Goal: Task Accomplishment & Management: Use online tool/utility

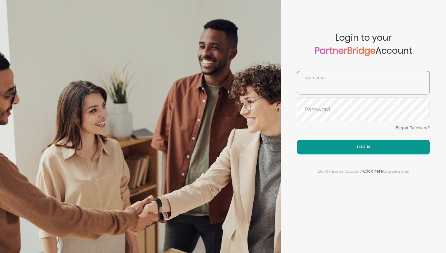
type input "DemoUser"
click at [351, 149] on button "Login" at bounding box center [363, 146] width 133 height 15
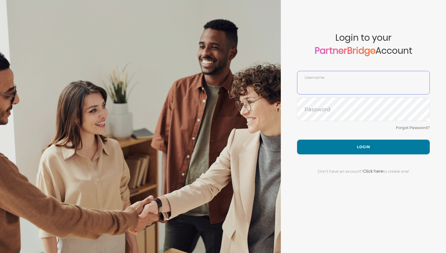
type input "DemoUser"
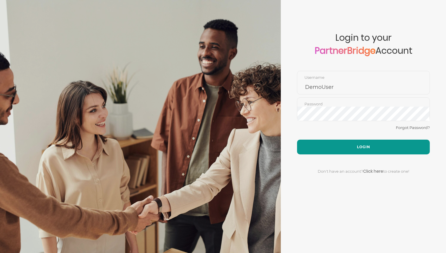
click at [313, 150] on button "Login" at bounding box center [363, 146] width 133 height 15
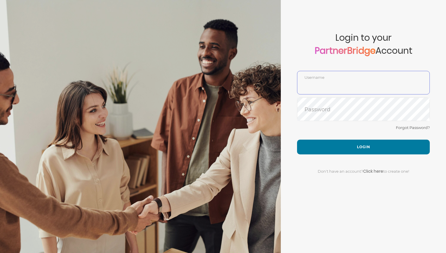
type input "DemoUser"
click at [326, 138] on div "Forgot Password?" at bounding box center [363, 132] width 133 height 16
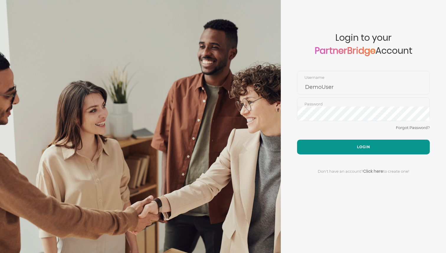
click at [326, 144] on button "Login" at bounding box center [363, 146] width 133 height 15
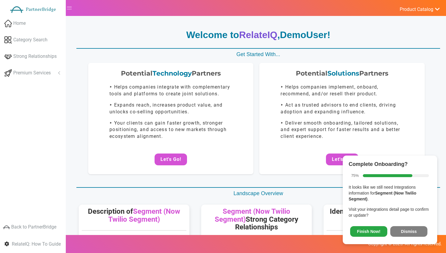
click at [416, 228] on button "Dismiss" at bounding box center [408, 231] width 37 height 11
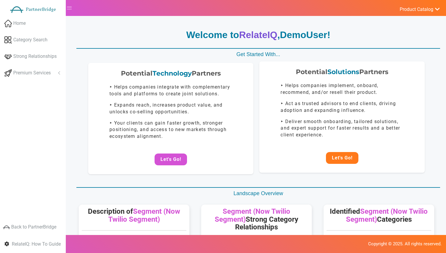
click at [358, 159] on button "Let's Go!" at bounding box center [342, 158] width 32 height 12
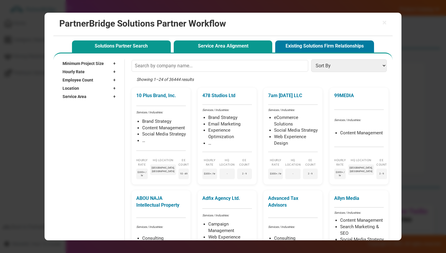
click at [198, 49] on button "Service Area Alignment" at bounding box center [223, 46] width 99 height 12
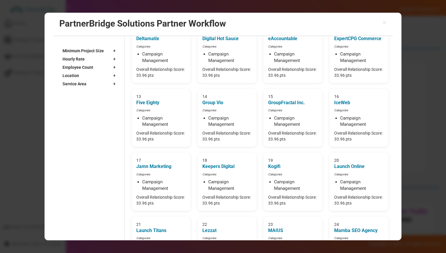
scroll to position [240, 0]
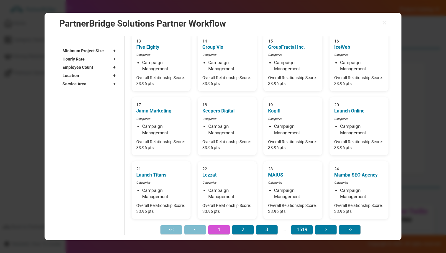
click at [241, 224] on div "Sorted by: Score (desc) Showing 1–24 of 36444 results 1 408 Media Categories Ca…" at bounding box center [256, 27] width 265 height 414
click at [241, 227] on button "2" at bounding box center [243, 229] width 22 height 9
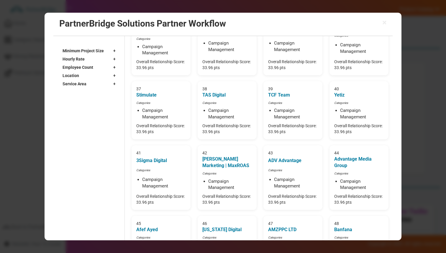
scroll to position [266, 0]
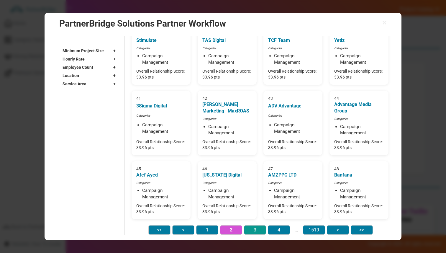
click at [249, 227] on button "3" at bounding box center [255, 229] width 22 height 9
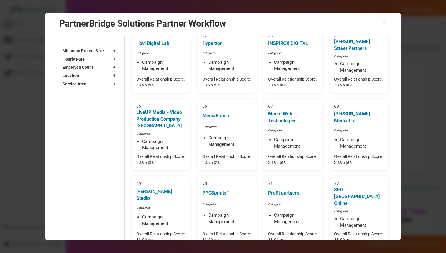
scroll to position [253, 0]
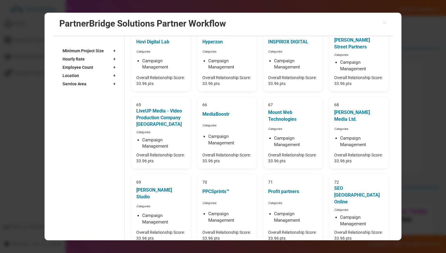
click at [265, 251] on button "4" at bounding box center [267, 255] width 22 height 9
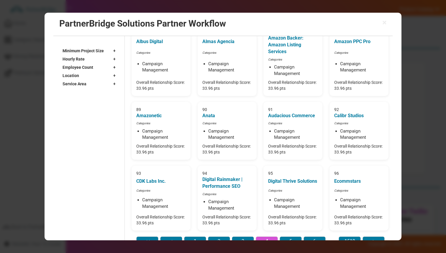
scroll to position [278, 0]
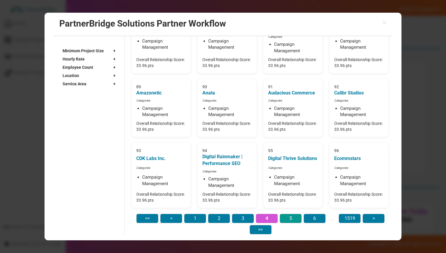
click at [285, 218] on button "5" at bounding box center [290, 217] width 22 height 9
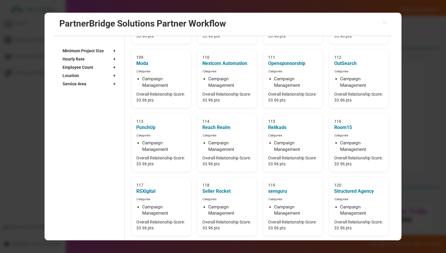
scroll to position [258, 0]
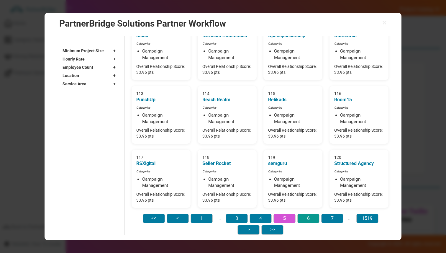
click at [304, 219] on button "6" at bounding box center [308, 217] width 22 height 9
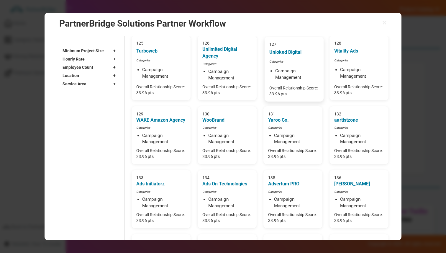
scroll to position [278, 0]
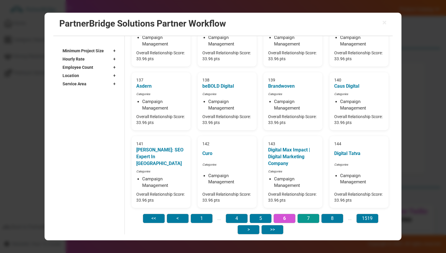
click at [307, 221] on button "7" at bounding box center [308, 217] width 22 height 9
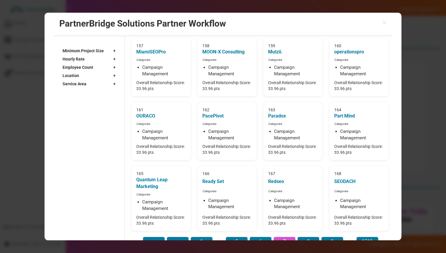
scroll to position [258, 0]
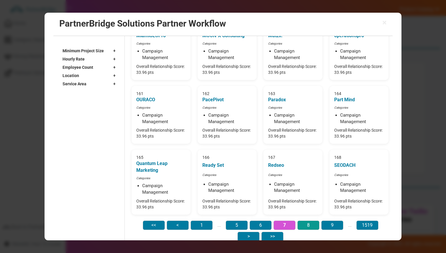
click at [314, 220] on button "8" at bounding box center [308, 224] width 22 height 9
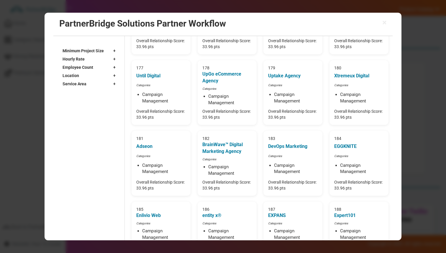
scroll to position [271, 0]
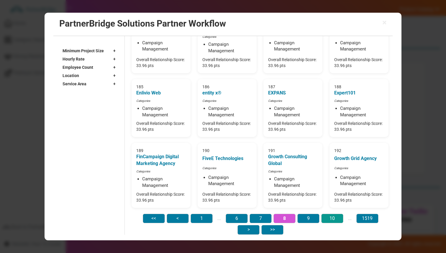
click at [326, 218] on button "10" at bounding box center [332, 217] width 22 height 9
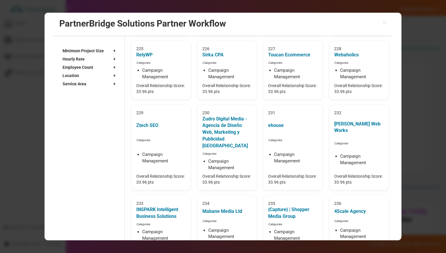
scroll to position [285, 0]
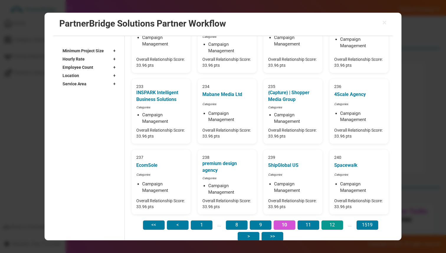
click at [335, 220] on button "12" at bounding box center [332, 224] width 22 height 9
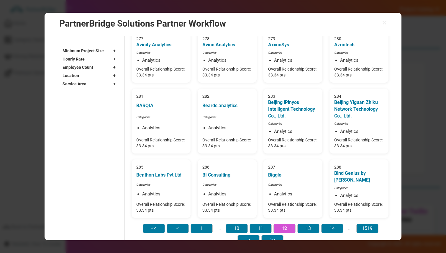
scroll to position [240, 0]
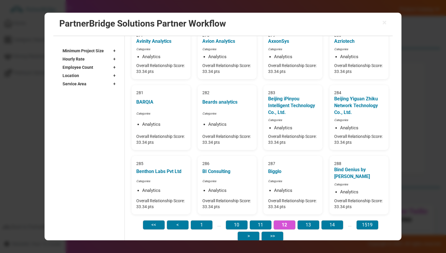
click at [108, 81] on div "Service Area +" at bounding box center [90, 84] width 56 height 8
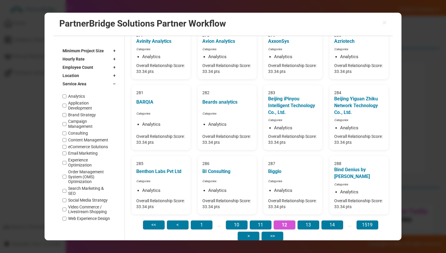
click at [80, 98] on label "Analytics" at bounding box center [76, 96] width 17 height 5
click at [66, 98] on input "Analytics" at bounding box center [64, 96] width 4 height 4
checkbox input "true"
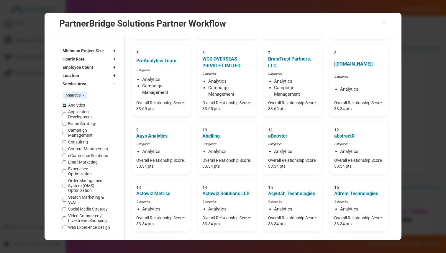
scroll to position [0, 0]
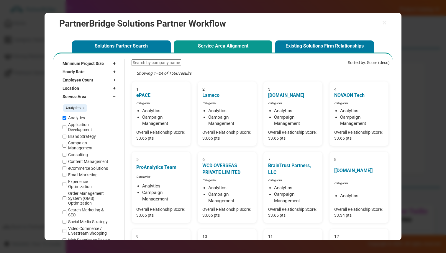
click at [73, 126] on label "Application Development" at bounding box center [90, 127] width 44 height 10
click at [66, 126] on input "Application Development" at bounding box center [64, 127] width 4 height 4
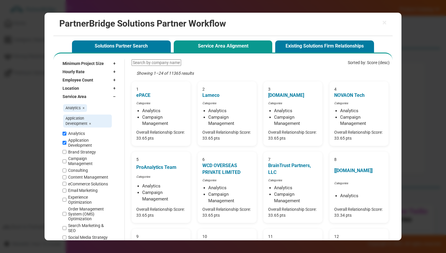
click at [71, 143] on label "Application Development" at bounding box center [90, 143] width 44 height 10
click at [66, 143] on input "Application Development" at bounding box center [64, 143] width 4 height 4
checkbox input "false"
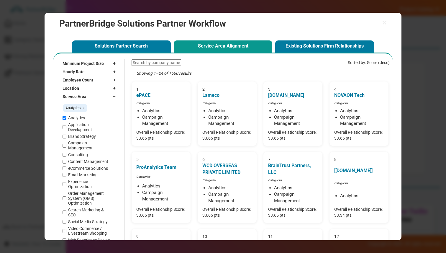
click at [82, 119] on label "Analytics" at bounding box center [76, 117] width 17 height 5
click at [66, 119] on input "Analytics" at bounding box center [64, 118] width 4 height 4
checkbox input "false"
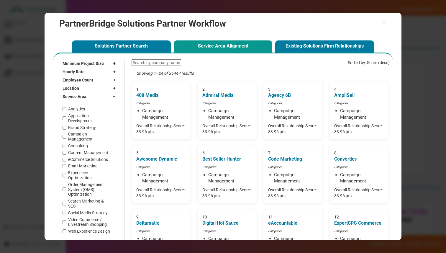
click at [109, 96] on div "Service Area –" at bounding box center [90, 96] width 56 height 8
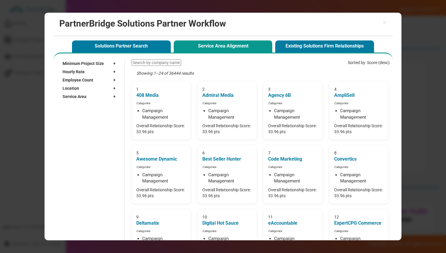
click at [89, 87] on div "Location +" at bounding box center [90, 88] width 56 height 8
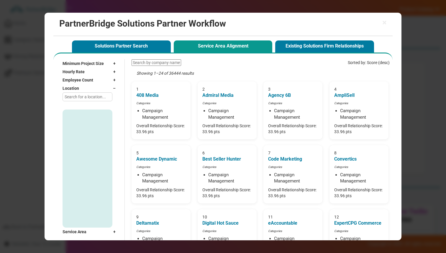
click at [90, 94] on input "text" at bounding box center [87, 96] width 50 height 9
click at [92, 94] on input "text" at bounding box center [87, 96] width 50 height 9
click at [94, 91] on div "Location –" at bounding box center [90, 88] width 56 height 8
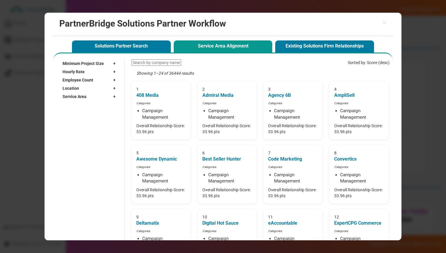
click at [94, 91] on div "Location +" at bounding box center [90, 88] width 56 height 8
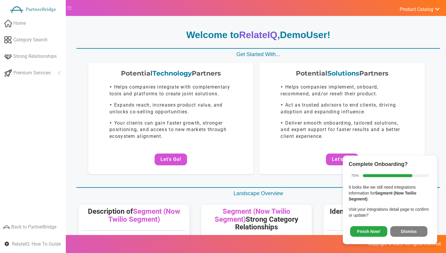
click at [398, 233] on button "Dismiss" at bounding box center [408, 231] width 37 height 11
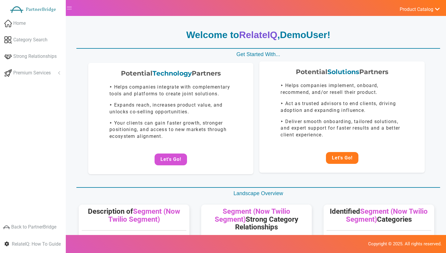
click at [345, 155] on button "Let's Go!" at bounding box center [342, 158] width 32 height 12
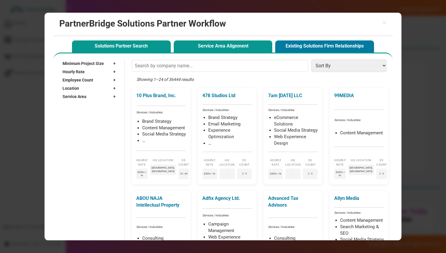
click at [235, 48] on button "Service Area Alignment" at bounding box center [223, 46] width 99 height 12
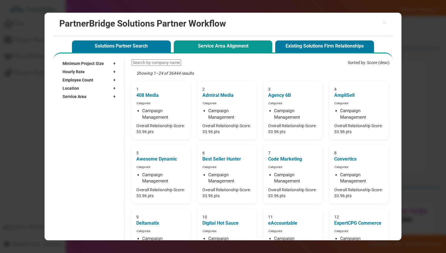
click at [102, 86] on div "Location +" at bounding box center [90, 88] width 56 height 8
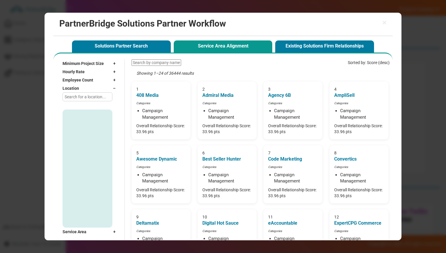
click at [97, 97] on input "text" at bounding box center [87, 96] width 50 height 9
type input "q"
type input "accra"
